Goal: Check status

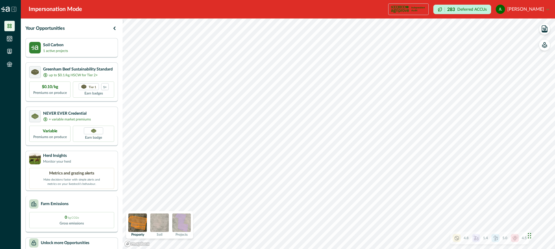
click at [92, 200] on div "Farm Emissions" at bounding box center [71, 203] width 85 height 9
